Goal: Information Seeking & Learning: Learn about a topic

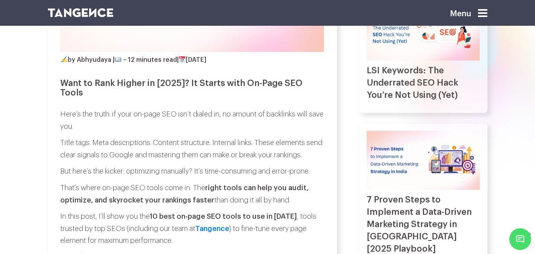
scroll to position [277, 0]
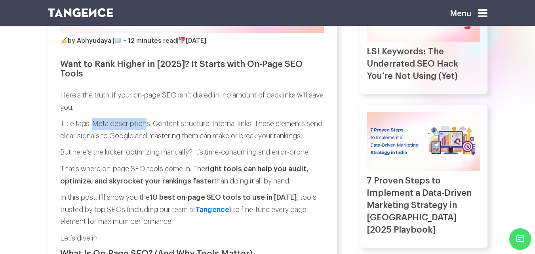
drag, startPoint x: 95, startPoint y: 122, endPoint x: 148, endPoint y: 125, distance: 53.5
click at [148, 125] on p "Title tags. Meta descriptions. Content structure. Internal links. These element…" at bounding box center [192, 130] width 264 height 24
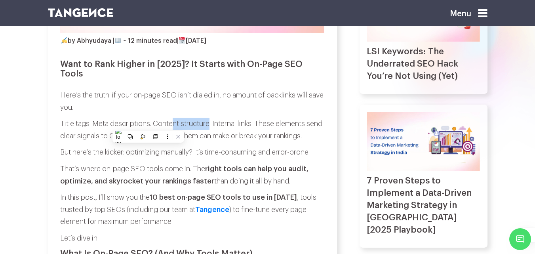
drag, startPoint x: 211, startPoint y: 122, endPoint x: 174, endPoint y: 129, distance: 37.7
click at [174, 129] on p "Title tags. Meta descriptions. Content structure. Internal links. These element…" at bounding box center [192, 130] width 264 height 24
drag, startPoint x: 251, startPoint y: 124, endPoint x: 202, endPoint y: 128, distance: 49.6
click at [202, 128] on p "Title tags. Meta descriptions. Content structure. Internal links. These element…" at bounding box center [192, 130] width 264 height 24
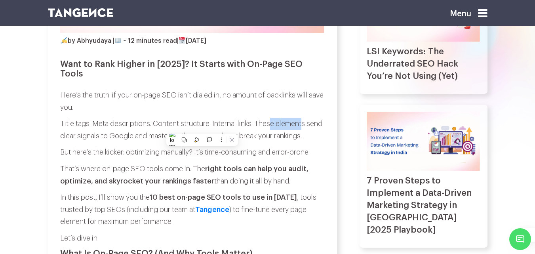
drag, startPoint x: 307, startPoint y: 119, endPoint x: 234, endPoint y: 109, distance: 73.5
click at [263, 123] on p "Title tags. Meta descriptions. Content structure. Internal links. These element…" at bounding box center [192, 130] width 264 height 24
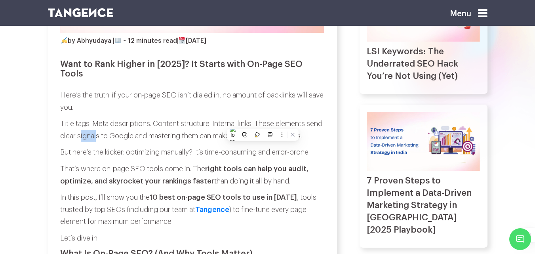
drag, startPoint x: 115, startPoint y: 139, endPoint x: 102, endPoint y: 141, distance: 13.7
click at [99, 141] on p "Title tags. Meta descriptions. Content structure. Internal links. These element…" at bounding box center [192, 130] width 264 height 24
drag, startPoint x: 151, startPoint y: 137, endPoint x: 146, endPoint y: 136, distance: 4.9
click at [146, 136] on p "Title tags. Meta descriptions. Content structure. Internal links. These element…" at bounding box center [192, 130] width 264 height 24
drag, startPoint x: 194, startPoint y: 137, endPoint x: 186, endPoint y: 139, distance: 8.4
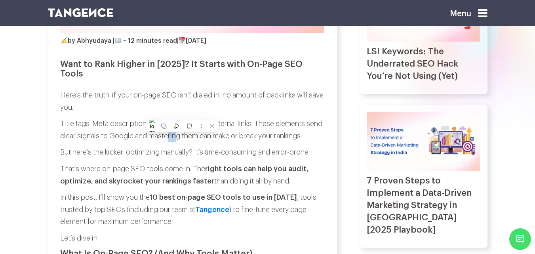
click at [186, 139] on p "Title tags. Meta descriptions. Content structure. Internal links. These element…" at bounding box center [192, 130] width 264 height 24
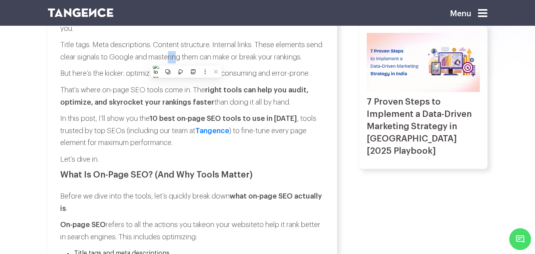
scroll to position [356, 0]
click at [123, 105] on strong "right tools can help you audit, optimize, and skyrocket your rankings faster" at bounding box center [184, 95] width 248 height 19
drag, startPoint x: 77, startPoint y: 71, endPoint x: 51, endPoint y: 75, distance: 25.6
click at [155, 79] on p "But here’s the kicker: optimizing manually? It’s time-consuming and error-prone." at bounding box center [192, 73] width 264 height 12
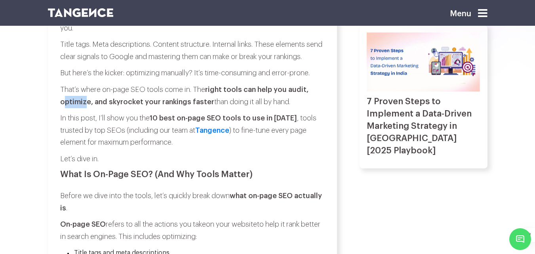
drag, startPoint x: 85, startPoint y: 116, endPoint x: 63, endPoint y: 118, distance: 22.6
click at [63, 108] on p "That’s where on-page SEO tools come in. The right tools can help you audit, opt…" at bounding box center [192, 96] width 264 height 24
drag, startPoint x: 137, startPoint y: 115, endPoint x: 112, endPoint y: 117, distance: 24.7
click at [112, 105] on strong "right tools can help you audit, optimize, and skyrocket your rankings faster" at bounding box center [184, 95] width 248 height 19
drag, startPoint x: 207, startPoint y: 114, endPoint x: 158, endPoint y: 115, distance: 48.7
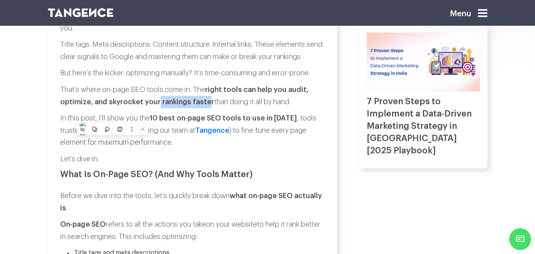
click at [158, 105] on strong "right tools can help you audit, optimize, and skyrocket your rankings faster" at bounding box center [184, 95] width 248 height 19
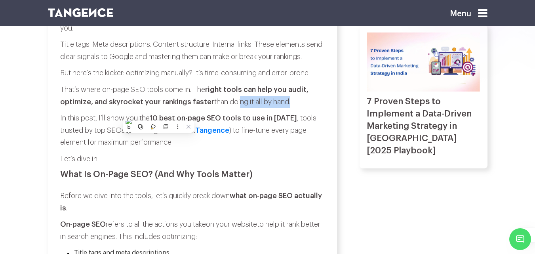
drag, startPoint x: 290, startPoint y: 117, endPoint x: 236, endPoint y: 112, distance: 53.7
click at [236, 108] on p "That’s where on-page SEO tools come in. The right tools can help you audit, opt…" at bounding box center [192, 96] width 264 height 24
click at [104, 131] on p "In this post, I’ll show you the 10 best on-page SEO tools to use in 2025 , tool…" at bounding box center [192, 130] width 264 height 36
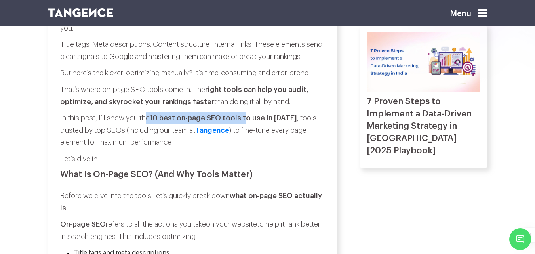
drag, startPoint x: 148, startPoint y: 129, endPoint x: 245, endPoint y: 134, distance: 97.1
click at [245, 134] on p "In this post, I’ll show you the 10 best on-page SEO tools to use in 2025 , tool…" at bounding box center [192, 130] width 264 height 36
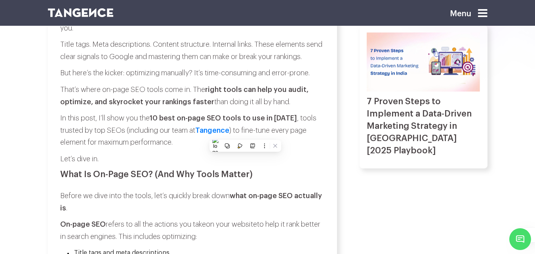
click at [281, 122] on strong "10 best on-page SEO tools to use in 2025" at bounding box center [223, 117] width 147 height 7
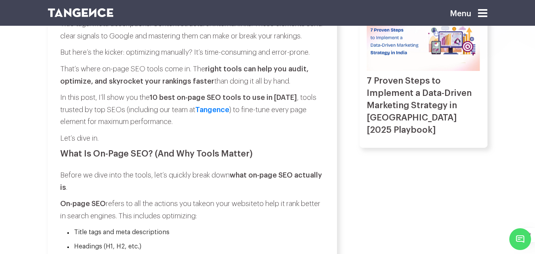
scroll to position [396, 0]
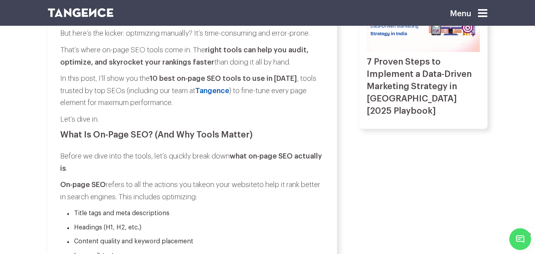
click at [211, 94] on link "Tangence" at bounding box center [212, 90] width 34 height 7
drag, startPoint x: 247, startPoint y: 102, endPoint x: 280, endPoint y: 100, distance: 32.9
click at [280, 100] on p "In this post, I’ll show you the 10 best on-page SEO tools to use in 2025 , tool…" at bounding box center [192, 90] width 264 height 36
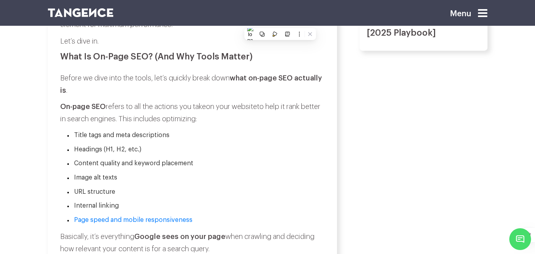
scroll to position [475, 0]
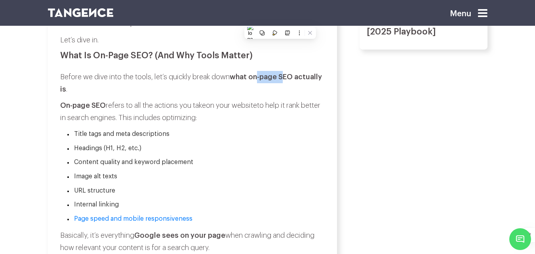
drag, startPoint x: 261, startPoint y: 85, endPoint x: 287, endPoint y: 93, distance: 26.8
click at [287, 93] on p "Before we dive into the tools, let’s quickly break down what on-page SEO actual…" at bounding box center [192, 83] width 264 height 24
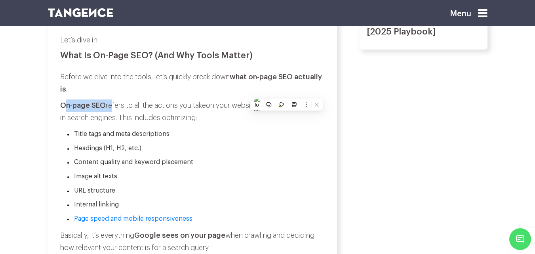
drag, startPoint x: 65, startPoint y: 119, endPoint x: 111, endPoint y: 123, distance: 46.5
click at [111, 123] on p "On-page SEO refers to all the actions you take on your website to help it rank …" at bounding box center [192, 111] width 264 height 24
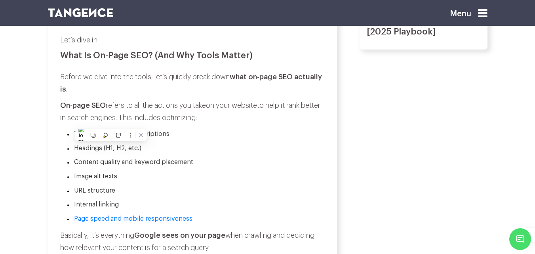
click at [213, 124] on p "On-page SEO refers to all the actions you take on your website to help it rank …" at bounding box center [192, 111] width 264 height 24
drag, startPoint x: 111, startPoint y: 129, endPoint x: 137, endPoint y: 135, distance: 26.1
click at [137, 124] on p "On-page SEO refers to all the actions you take on your website to help it rank …" at bounding box center [192, 111] width 264 height 24
drag, startPoint x: 166, startPoint y: 131, endPoint x: 199, endPoint y: 134, distance: 32.7
click at [199, 124] on p "On-page SEO refers to all the actions you take on your website to help it rank …" at bounding box center [192, 111] width 264 height 24
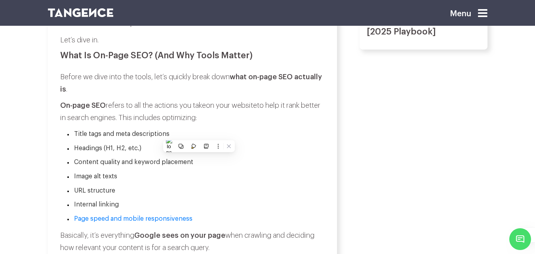
click at [200, 180] on ul "Title tags and meta descriptions Headings (H1, H2, etc.) Content quality and ke…" at bounding box center [192, 176] width 264 height 95
drag, startPoint x: 76, startPoint y: 145, endPoint x: 108, endPoint y: 154, distance: 33.0
click at [97, 139] on li "Title tags and meta descriptions" at bounding box center [195, 134] width 257 height 10
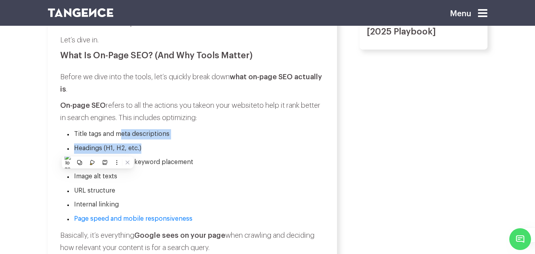
drag, startPoint x: 121, startPoint y: 143, endPoint x: 173, endPoint y: 152, distance: 52.3
click at [173, 152] on ul "Title tags and meta descriptions Headings (H1, H2, etc.) Content quality and ke…" at bounding box center [192, 176] width 264 height 95
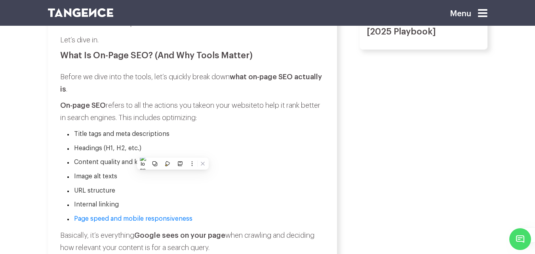
drag, startPoint x: 181, startPoint y: 179, endPoint x: 173, endPoint y: 206, distance: 28.3
click at [181, 180] on ul "Title tags and meta descriptions Headings (H1, H2, etc.) Content quality and ke…" at bounding box center [192, 176] width 264 height 95
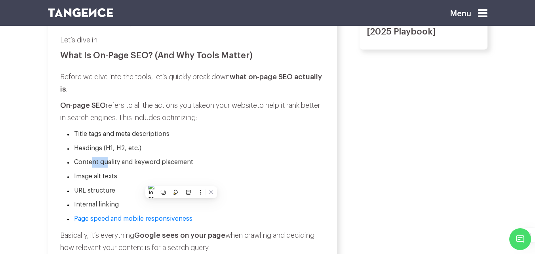
drag, startPoint x: 93, startPoint y: 172, endPoint x: 107, endPoint y: 176, distance: 14.0
click at [107, 167] on li "Content quality and keyword placement" at bounding box center [195, 162] width 257 height 10
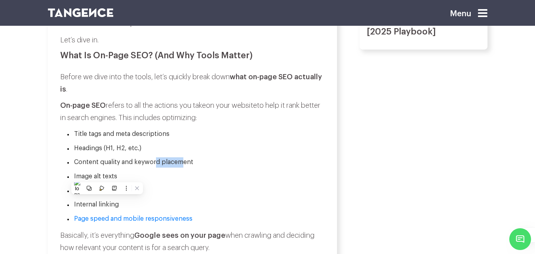
drag, startPoint x: 154, startPoint y: 172, endPoint x: 181, endPoint y: 175, distance: 27.1
click at [181, 167] on li "Content quality and keyword placement" at bounding box center [195, 162] width 257 height 10
click at [198, 197] on ul "Title tags and meta descriptions Headings (H1, H2, etc.) Content quality and ke…" at bounding box center [192, 176] width 264 height 95
drag, startPoint x: 82, startPoint y: 188, endPoint x: 142, endPoint y: 195, distance: 59.8
click at [142, 195] on ul "Title tags and meta descriptions Headings (H1, H2, etc.) Content quality and ke…" at bounding box center [192, 176] width 264 height 95
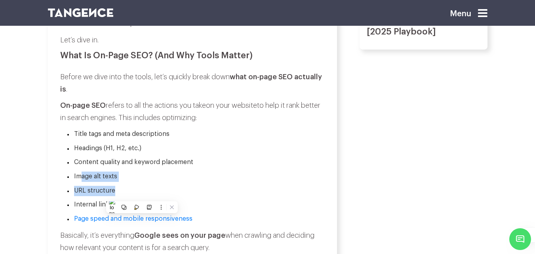
click at [84, 196] on li "URL structure" at bounding box center [195, 191] width 257 height 10
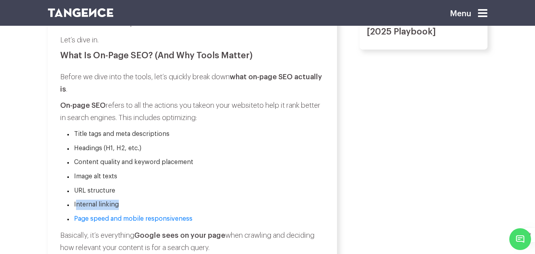
drag, startPoint x: 76, startPoint y: 215, endPoint x: 119, endPoint y: 221, distance: 42.8
click at [119, 210] on li "Internal linking" at bounding box center [195, 205] width 257 height 10
click at [132, 210] on li "Internal linking" at bounding box center [195, 205] width 257 height 10
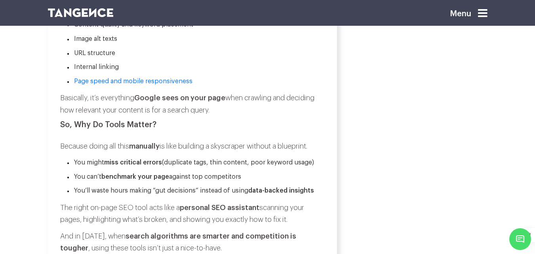
scroll to position [594, 0]
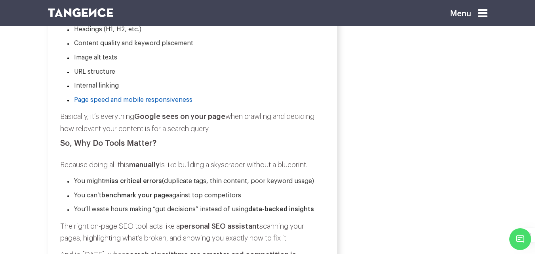
click at [172, 103] on link "Page speed and mobile responsiveness" at bounding box center [133, 100] width 118 height 6
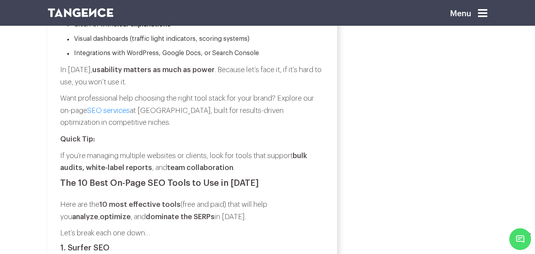
scroll to position [1465, 0]
drag, startPoint x: 69, startPoint y: 110, endPoint x: 142, endPoint y: 109, distance: 73.7
click at [142, 109] on p "Want professional help choosing the right tool stack for your brand? Explore ou…" at bounding box center [192, 110] width 264 height 36
drag, startPoint x: 161, startPoint y: 109, endPoint x: 212, endPoint y: 110, distance: 51.1
click at [212, 110] on p "Want professional help choosing the right tool stack for your brand? Explore ou…" at bounding box center [192, 110] width 264 height 36
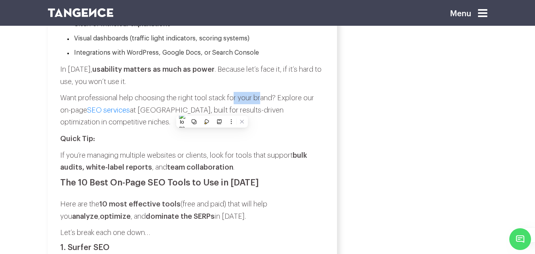
drag, startPoint x: 233, startPoint y: 107, endPoint x: 264, endPoint y: 106, distance: 30.9
click at [264, 106] on p "Want professional help choosing the right tool stack for your brand? Explore ou…" at bounding box center [192, 110] width 264 height 36
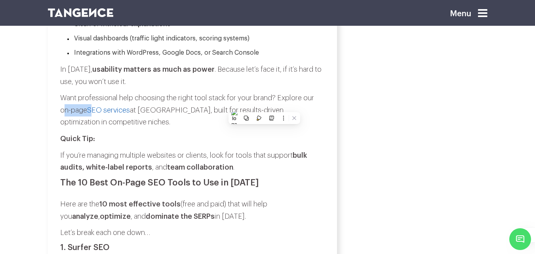
drag, startPoint x: 66, startPoint y: 124, endPoint x: 92, endPoint y: 123, distance: 26.1
click at [92, 123] on p "Want professional help choosing the right tool stack for your brand? Explore ou…" at bounding box center [192, 110] width 264 height 36
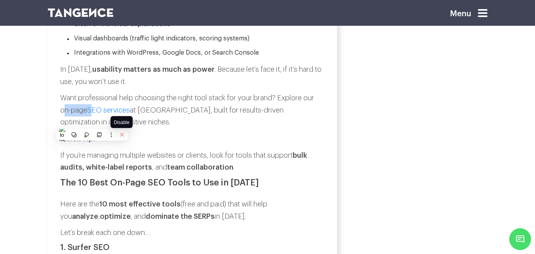
click at [121, 134] on icon at bounding box center [122, 135] width 6 height 6
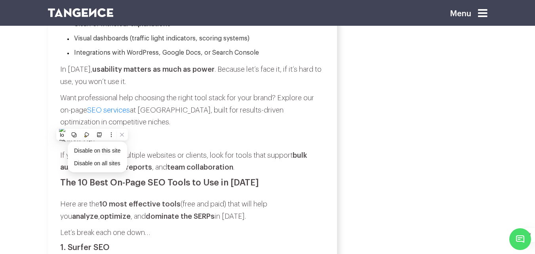
click at [176, 145] on p "Quick Tip:" at bounding box center [192, 139] width 264 height 12
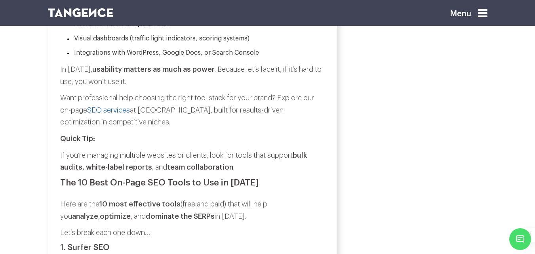
click at [119, 114] on link "SEO services" at bounding box center [108, 110] width 43 height 7
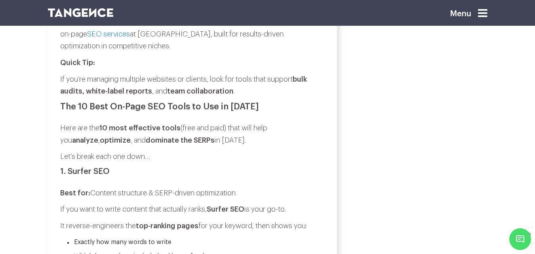
scroll to position [1544, 0]
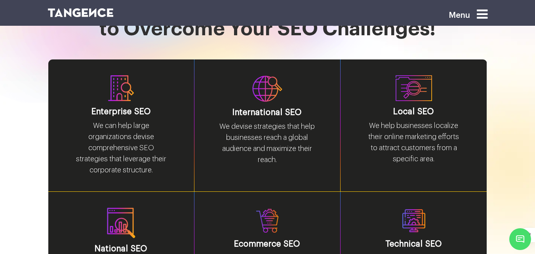
scroll to position [990, 0]
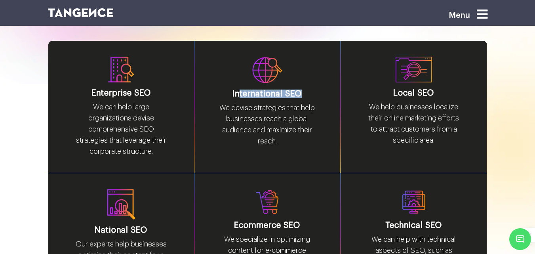
drag, startPoint x: 240, startPoint y: 81, endPoint x: 301, endPoint y: 81, distance: 61.0
click at [301, 89] on h3 "International SEO" at bounding box center [267, 93] width 98 height 9
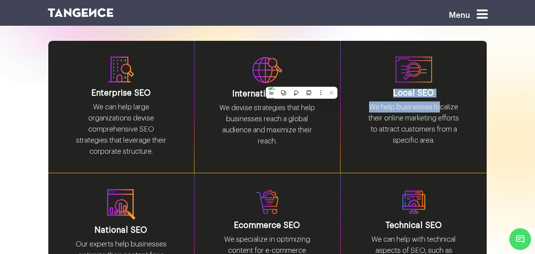
drag, startPoint x: 394, startPoint y: 84, endPoint x: 439, endPoint y: 89, distance: 45.0
click at [439, 89] on div "Local SEO We help businesses localize their online marketing efforts to attract…" at bounding box center [413, 120] width 99 height 63
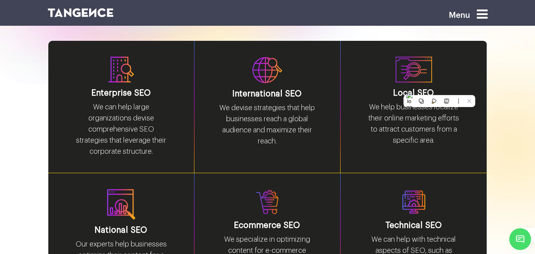
click at [304, 124] on p "We devise strategies that help businesses reach a global audience and maximize …" at bounding box center [267, 127] width 98 height 51
click at [269, 122] on p "We devise strategies that help businesses reach a global audience and maximize …" at bounding box center [267, 127] width 98 height 51
click at [270, 112] on p "We devise strategies that help businesses reach a global audience and maximize …" at bounding box center [267, 127] width 98 height 51
click at [268, 131] on p "We devise strategies that help businesses reach a global audience and maximize …" at bounding box center [267, 127] width 98 height 51
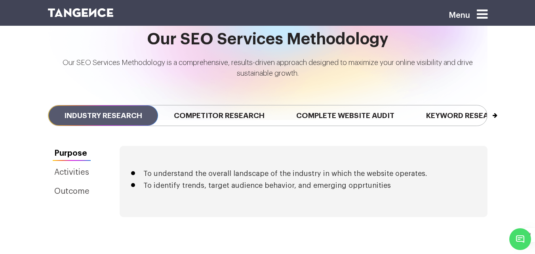
scroll to position [1663, 0]
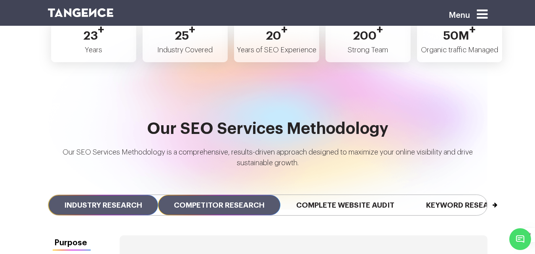
click at [238, 195] on span "Competitor Research" at bounding box center [219, 205] width 122 height 20
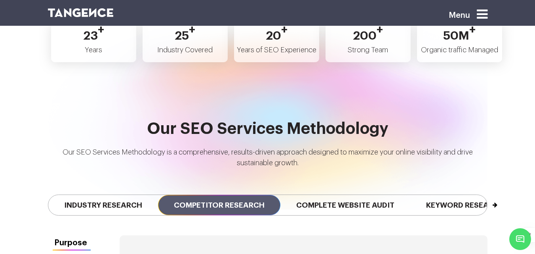
click at [242, 195] on span "Competitor Research" at bounding box center [219, 205] width 122 height 20
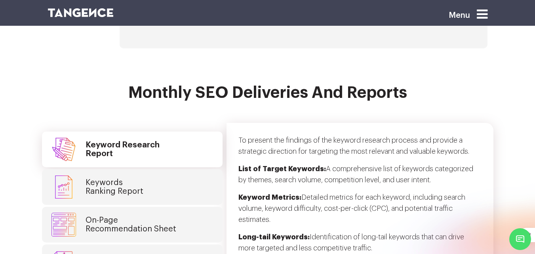
scroll to position [1940, 0]
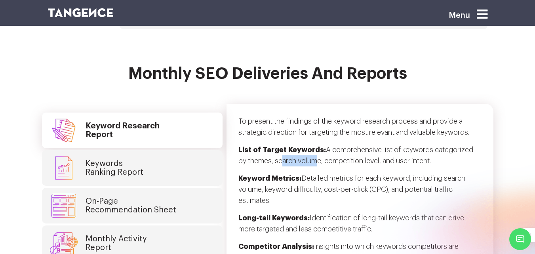
drag, startPoint x: 272, startPoint y: 149, endPoint x: 308, endPoint y: 152, distance: 36.1
click at [308, 152] on p "List of Target Keywords: A comprehensive list of keywords categorized by themes…" at bounding box center [359, 158] width 243 height 29
click at [365, 150] on p "List of Target Keywords: A comprehensive list of keywords categorized by themes…" at bounding box center [359, 158] width 243 height 29
click at [350, 178] on section "Monthly SEO Deliveries and Reports Keyword Research Report Keywords Ranking Rep…" at bounding box center [267, 187] width 535 height 245
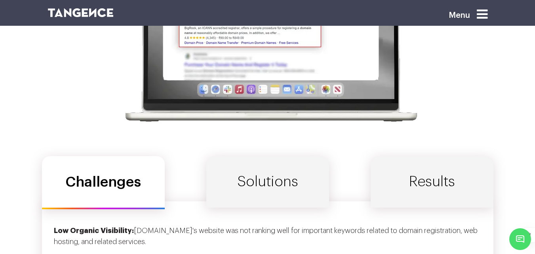
scroll to position [2495, 0]
